Goal: Task Accomplishment & Management: Manage account settings

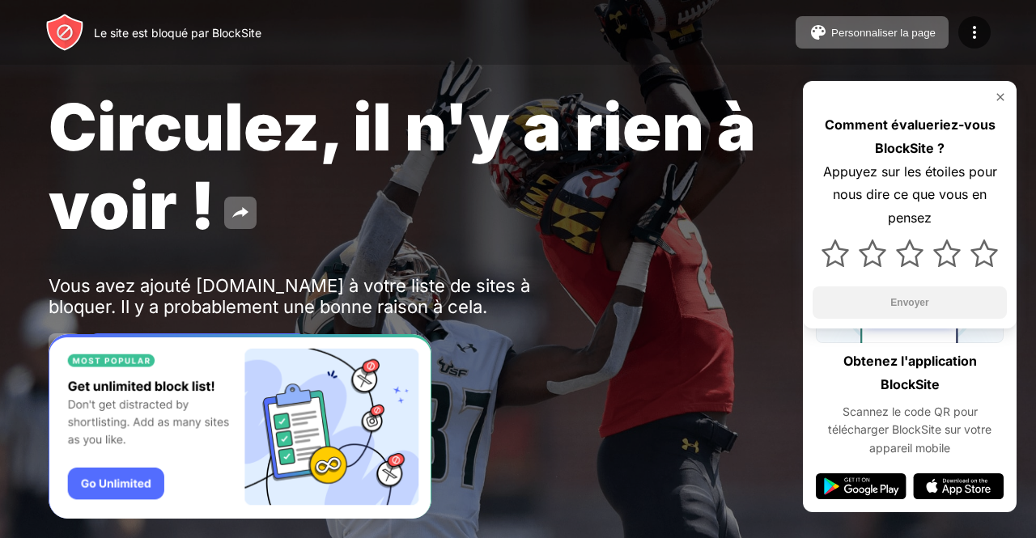
click at [547, 116] on font "Circulez, il n'y a rien à voir !" at bounding box center [402, 165] width 707 height 157
click at [966, 30] on img at bounding box center [974, 32] width 19 height 19
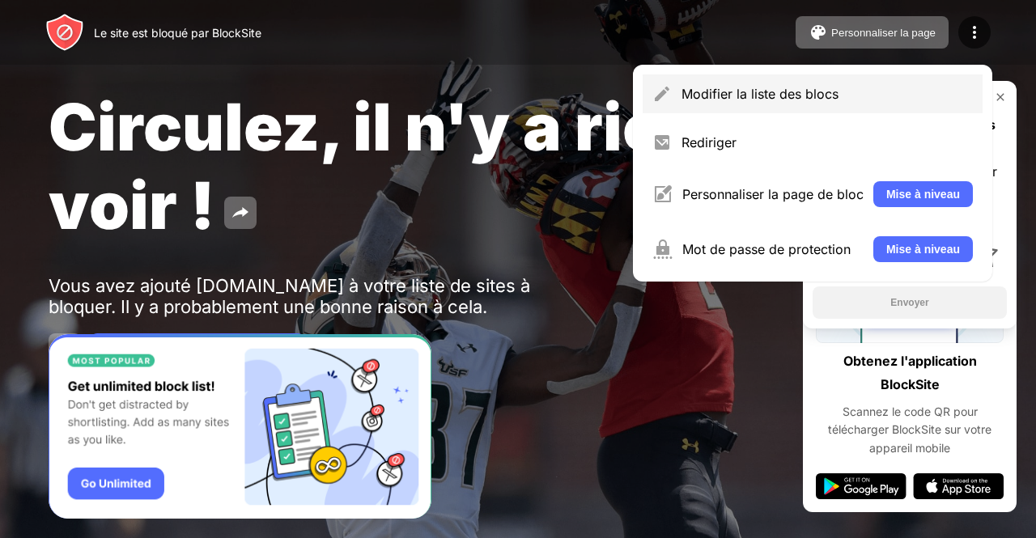
click at [775, 100] on font "Modifier la liste des blocs" at bounding box center [759, 94] width 157 height 16
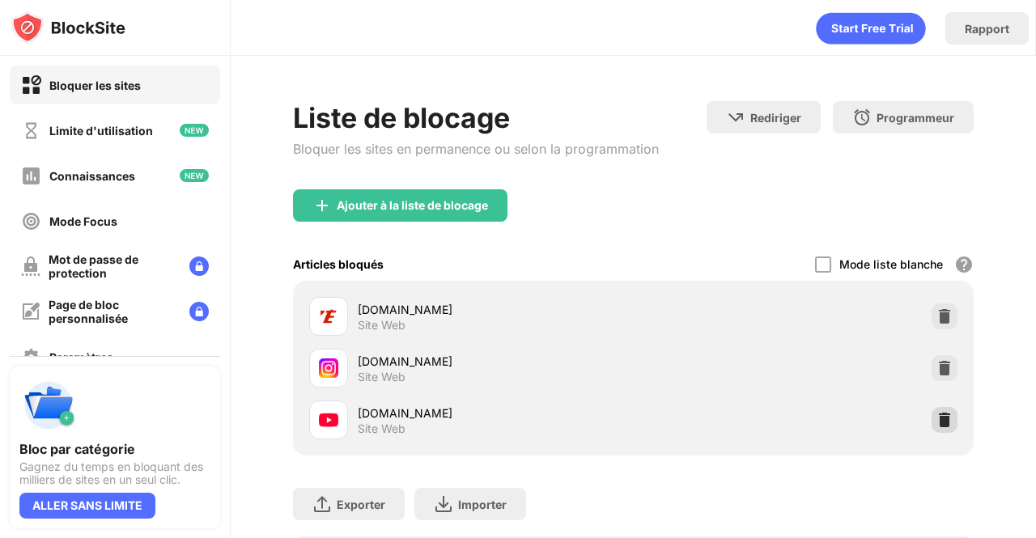
click at [936, 414] on img at bounding box center [944, 420] width 16 height 16
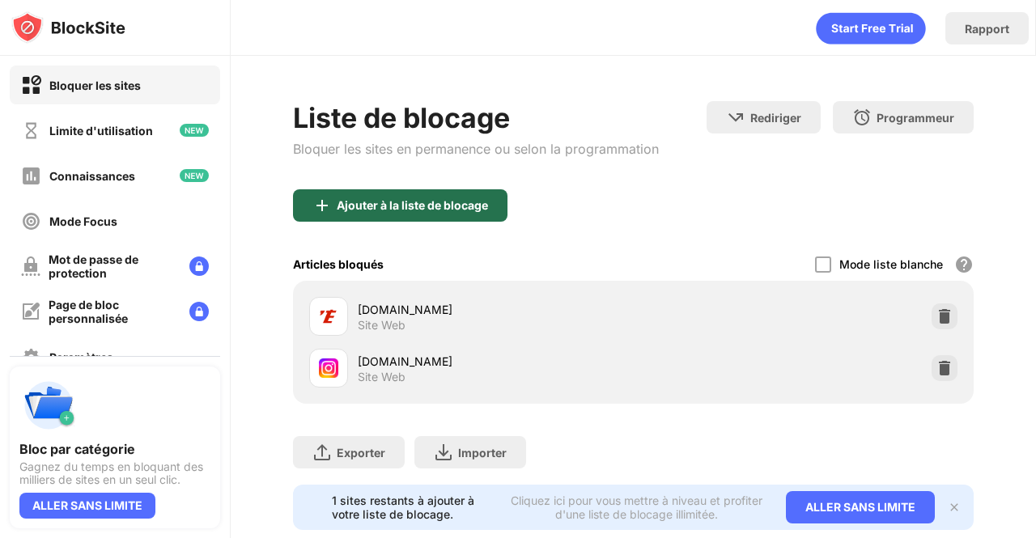
click at [395, 216] on div "Ajouter à la liste de blocage" at bounding box center [400, 205] width 214 height 32
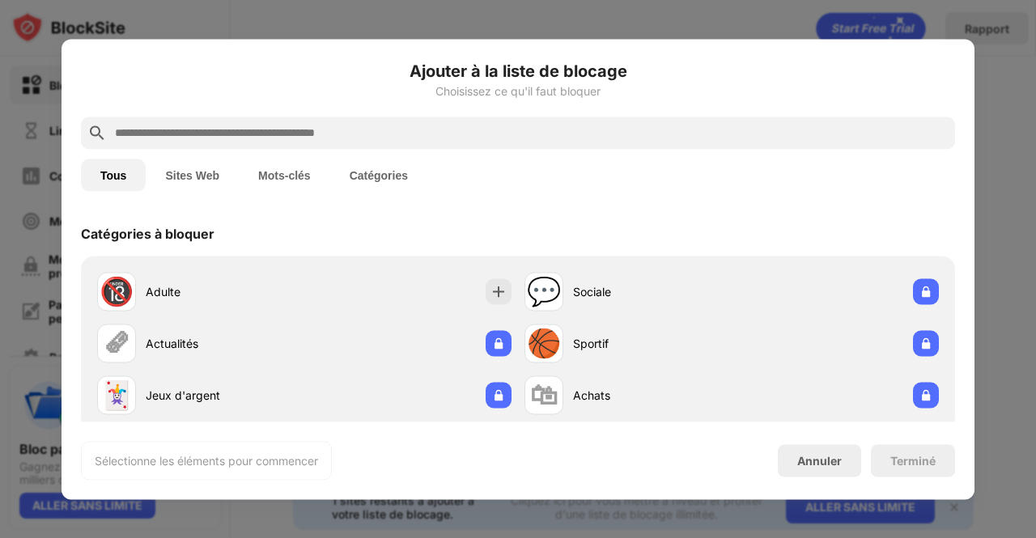
click at [233, 124] on input "text" at bounding box center [530, 132] width 835 height 19
paste input "**********"
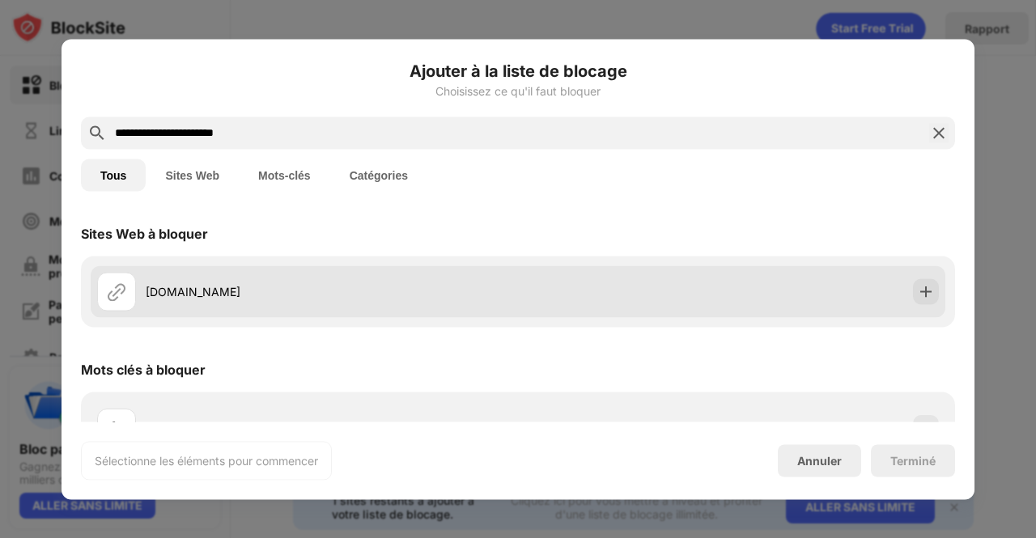
type input "**********"
click at [452, 274] on div "[DOMAIN_NAME]" at bounding box center [307, 291] width 421 height 39
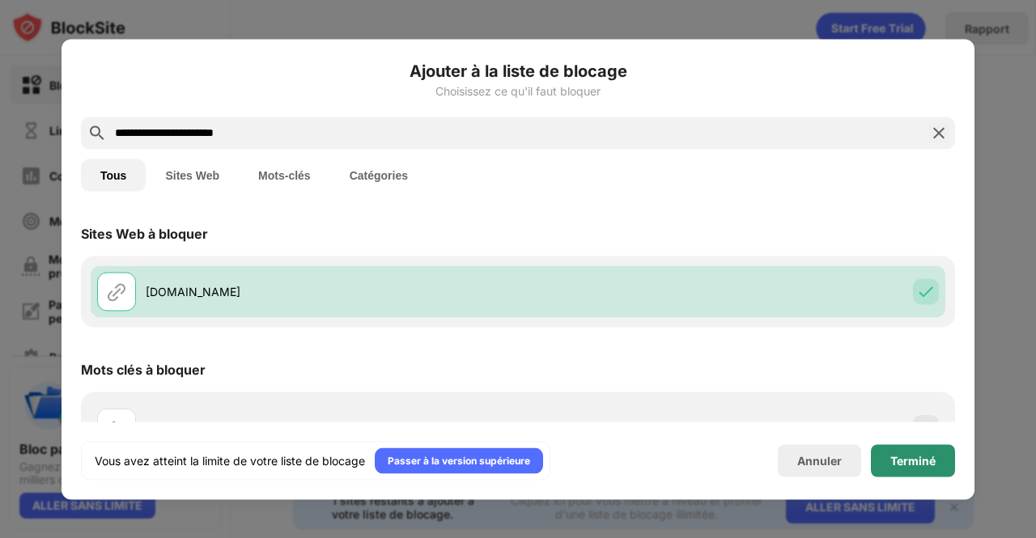
click at [914, 456] on font "Terminé" at bounding box center [912, 460] width 45 height 14
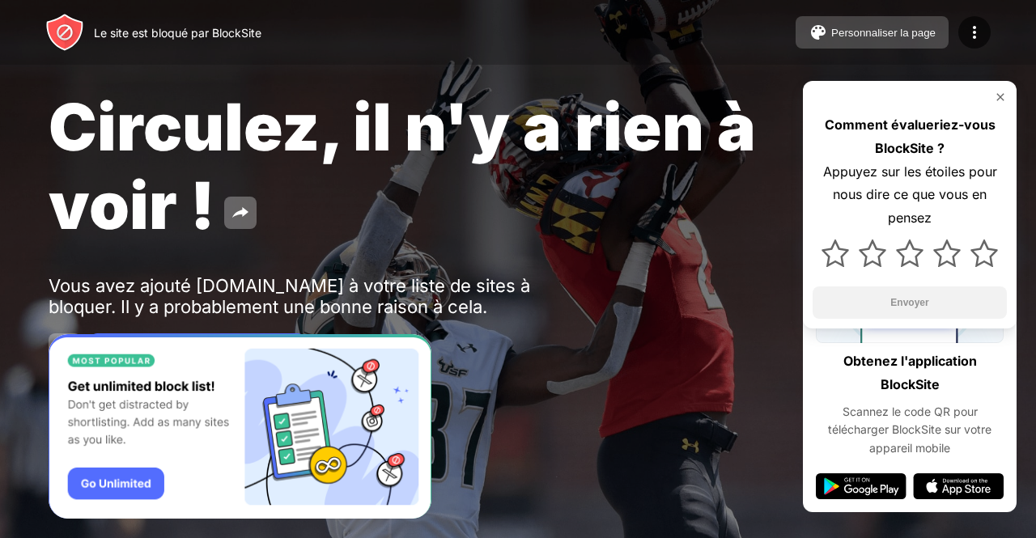
click at [910, 28] on font "Personnaliser la page" at bounding box center [883, 33] width 104 height 12
